Goal: Navigation & Orientation: Find specific page/section

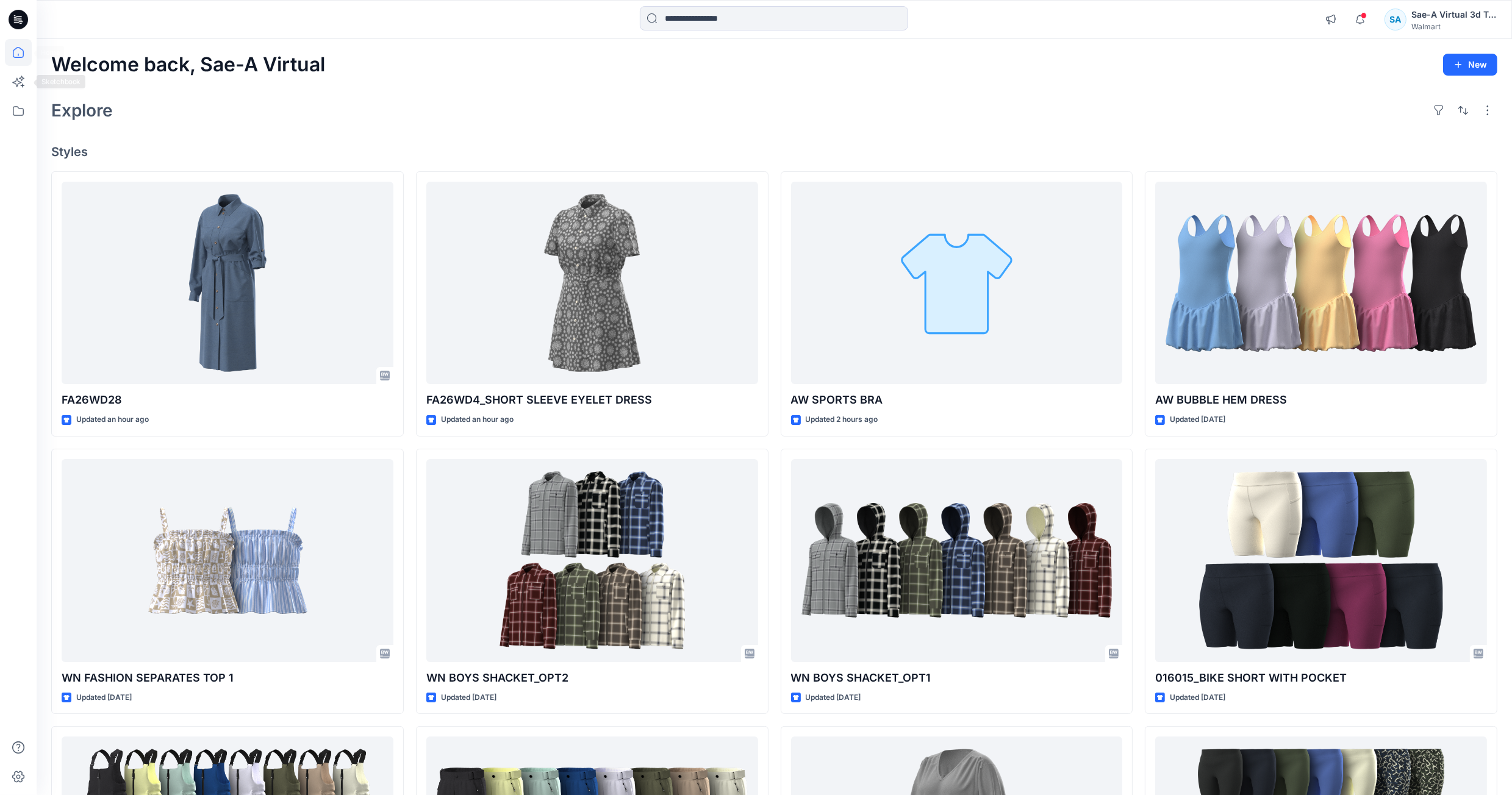
click at [19, 51] on icon at bounding box center [18, 52] width 27 height 27
click at [14, 111] on icon at bounding box center [18, 111] width 27 height 27
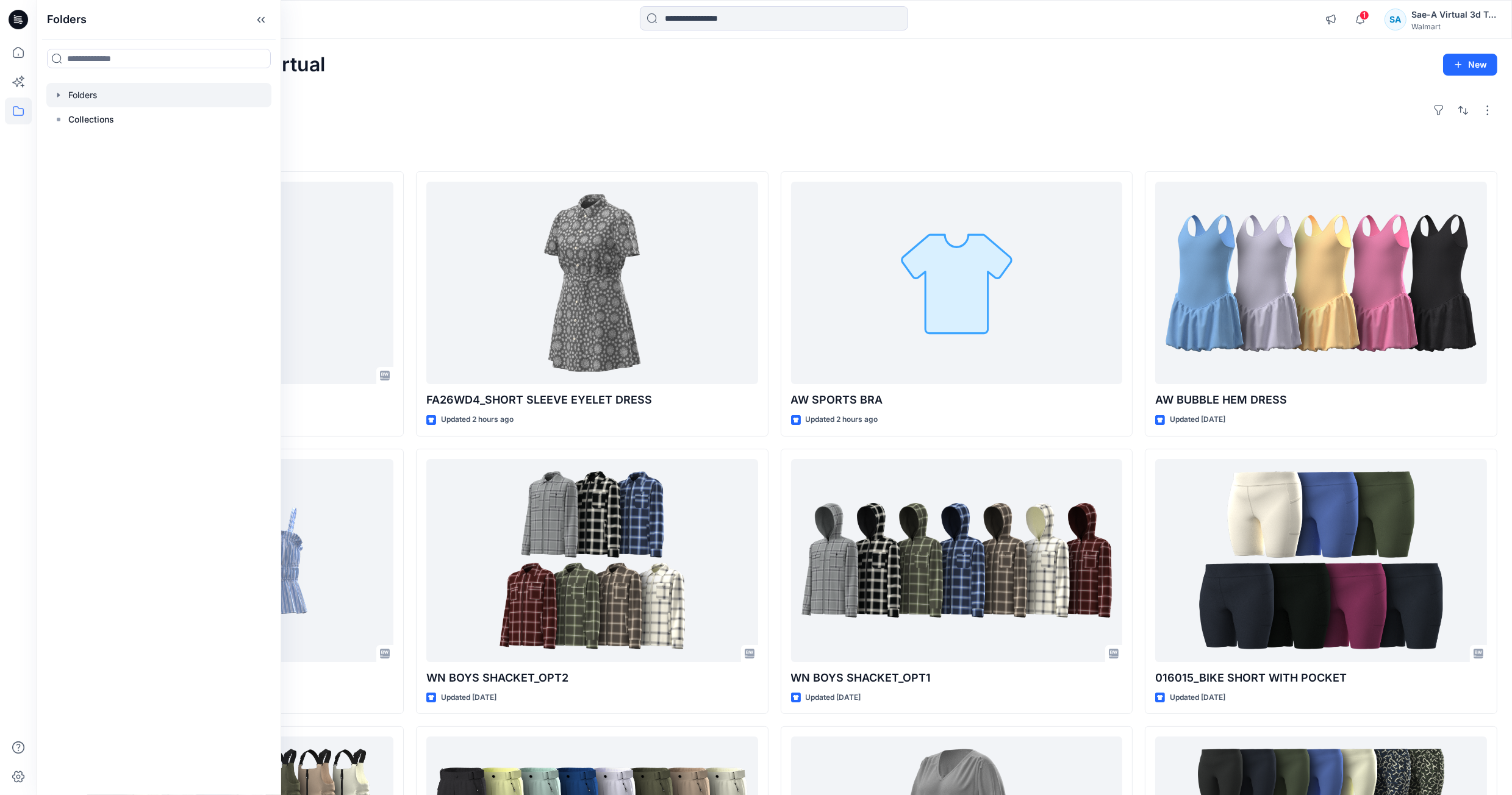
click at [57, 97] on icon "button" at bounding box center [59, 95] width 10 height 10
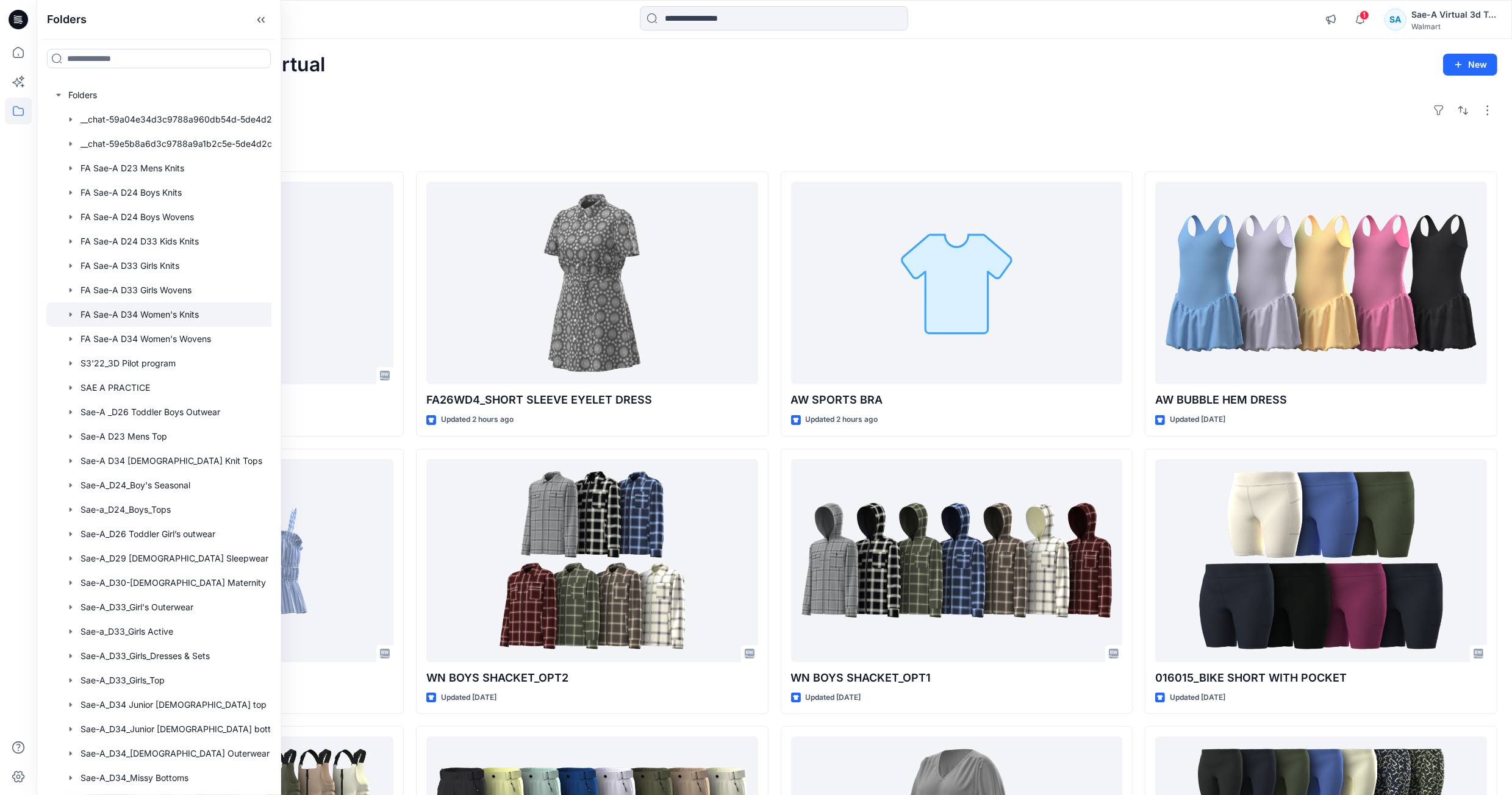
click at [162, 316] on div at bounding box center [175, 314] width 257 height 24
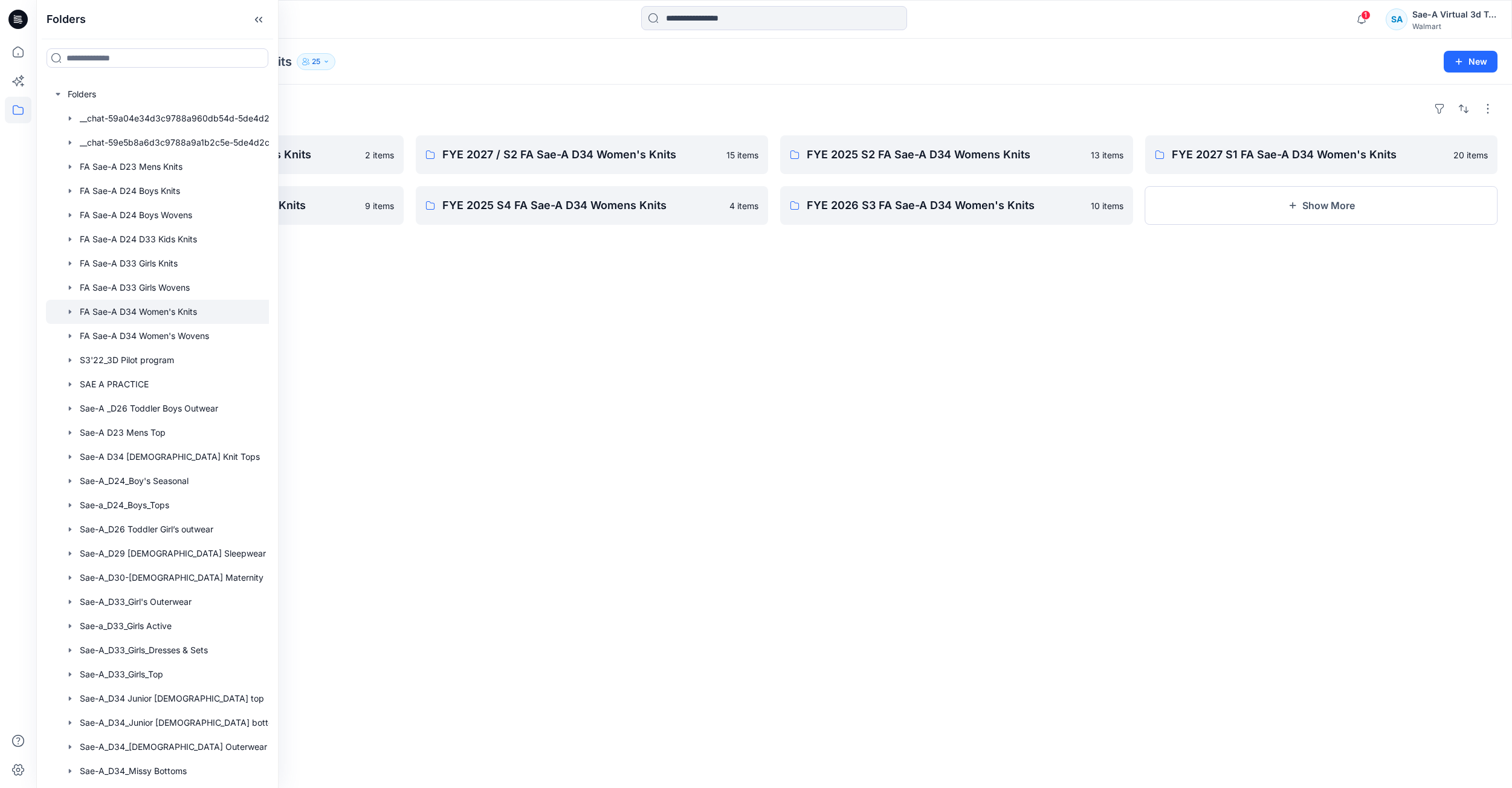
click at [590, 351] on div "Folders FYE 2027 / S3 FA Sae-A D34 Women's Knits 2 items FYE 2026 S4 FA Sae-A D…" at bounding box center [774, 436] width 1476 height 703
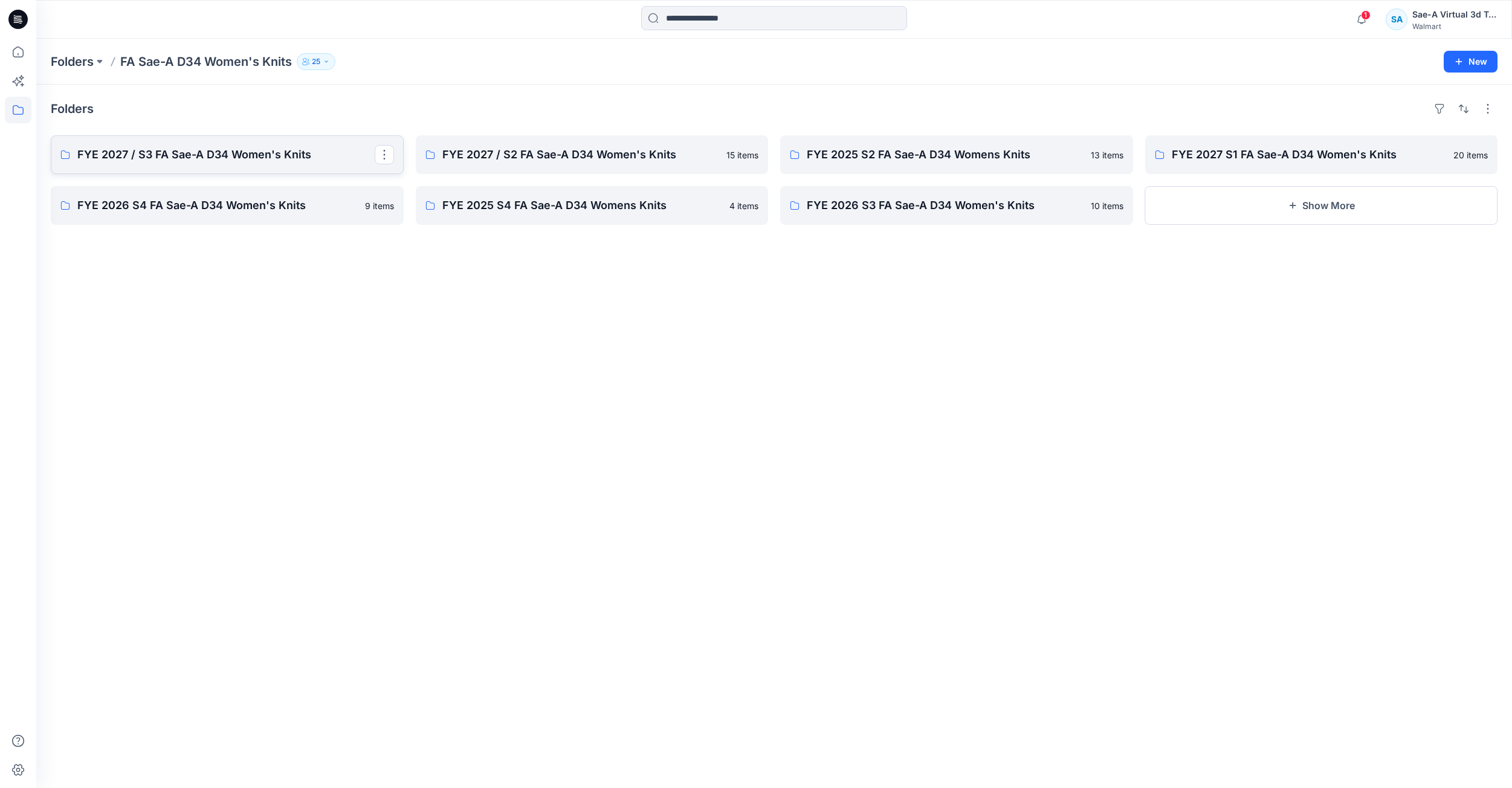
click at [244, 162] on p "FYE 2027 / S3 FA Sae-A D34 Women's Knits" at bounding box center [226, 155] width 297 height 17
